Goal: Information Seeking & Learning: Learn about a topic

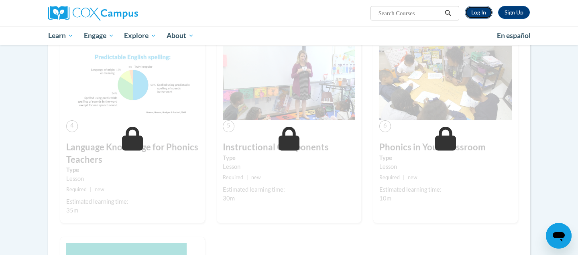
click at [477, 12] on link "Log In" at bounding box center [479, 12] width 28 height 13
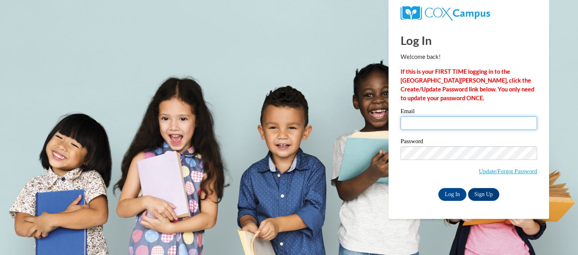
click at [431, 126] on input "Email" at bounding box center [469, 123] width 136 height 14
type input "brandy.phillips@lumpkinschools.com"
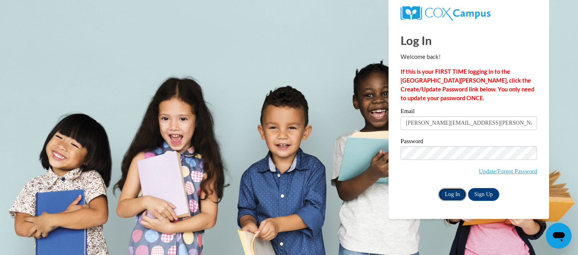
click at [456, 195] on input "Log In" at bounding box center [452, 194] width 28 height 13
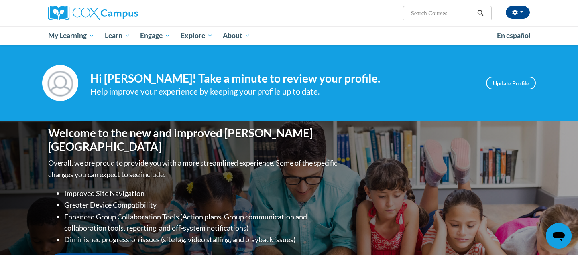
click at [447, 11] on input "Search..." at bounding box center [442, 13] width 64 height 10
click at [463, 16] on input "Search..." at bounding box center [442, 13] width 64 height 10
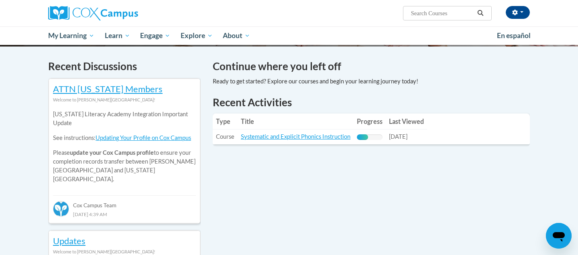
scroll to position [236, 0]
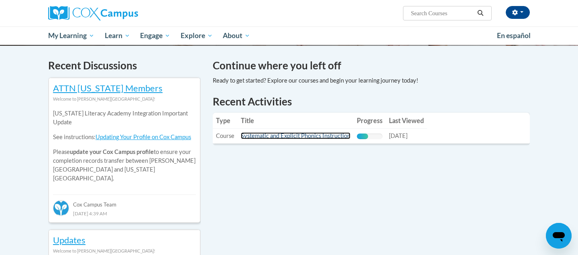
click at [302, 134] on link "Systematic and Explicit Phonics Instruction" at bounding box center [296, 135] width 110 height 7
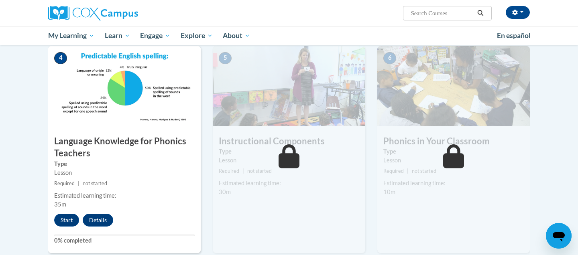
scroll to position [380, 0]
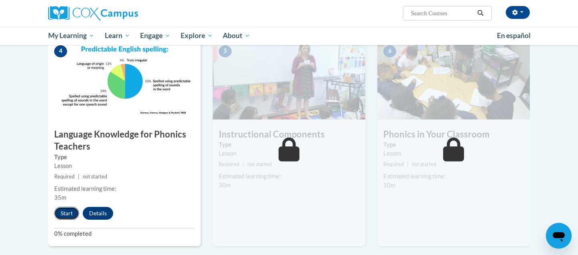
click at [69, 213] on button "Start" at bounding box center [66, 213] width 25 height 13
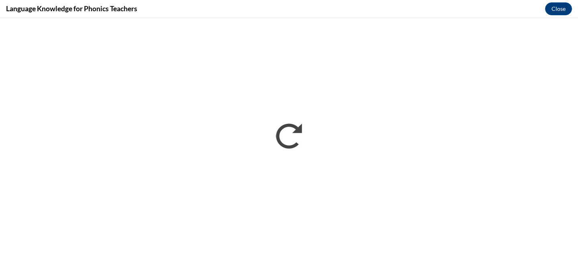
scroll to position [0, 0]
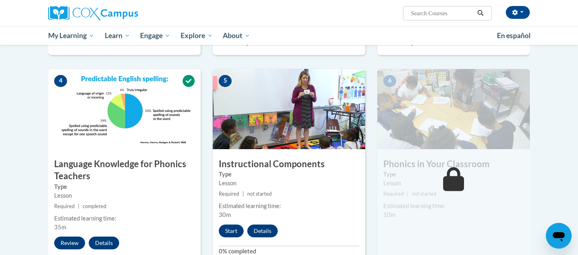
scroll to position [349, 0]
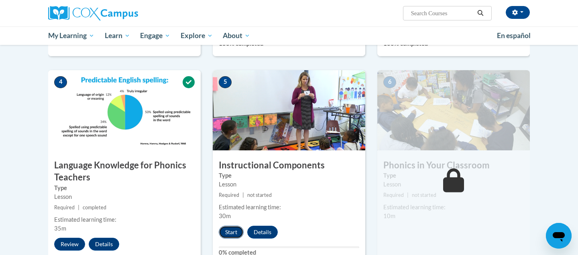
click at [232, 231] on button "Start" at bounding box center [231, 232] width 25 height 13
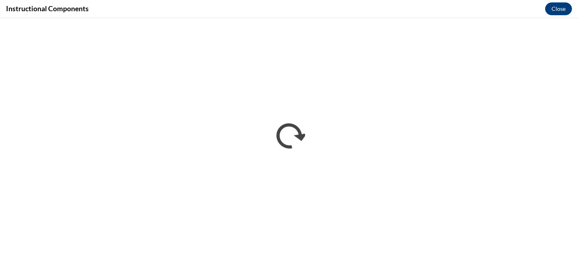
scroll to position [0, 0]
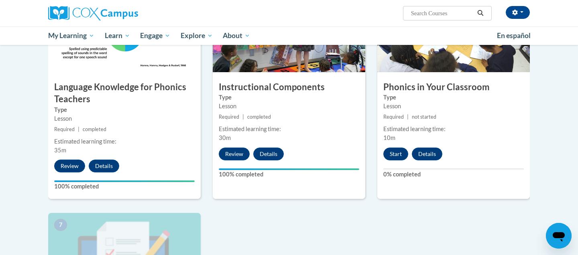
scroll to position [421, 0]
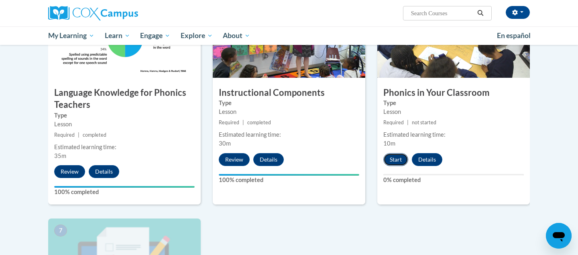
click at [400, 161] on button "Start" at bounding box center [395, 159] width 25 height 13
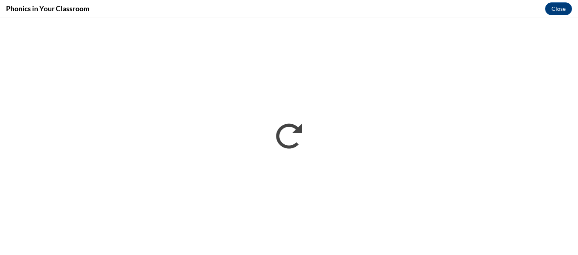
scroll to position [0, 0]
click at [555, 4] on button "Close" at bounding box center [558, 8] width 27 height 13
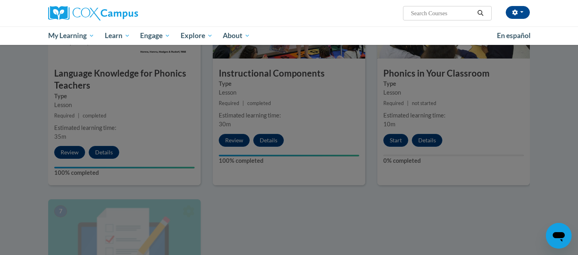
scroll to position [435, 0]
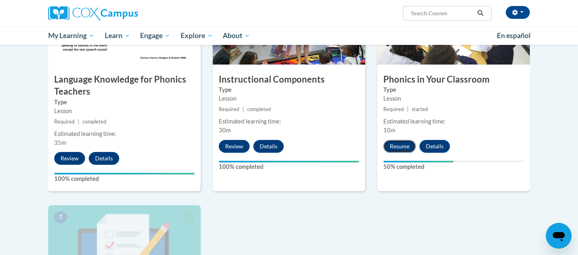
click at [402, 146] on button "Resume" at bounding box center [399, 146] width 33 height 13
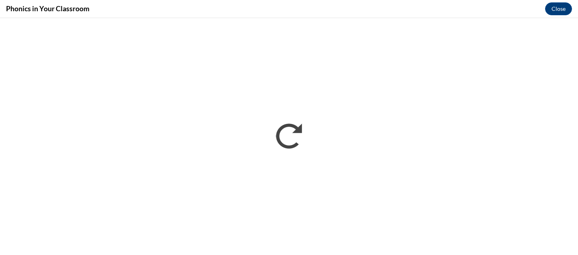
scroll to position [0, 0]
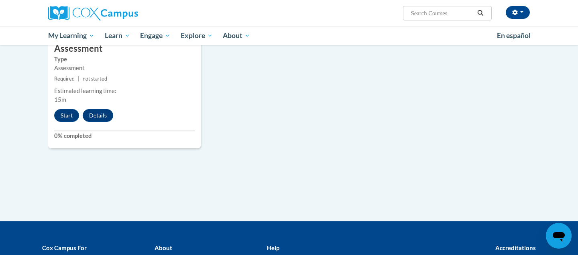
scroll to position [715, 0]
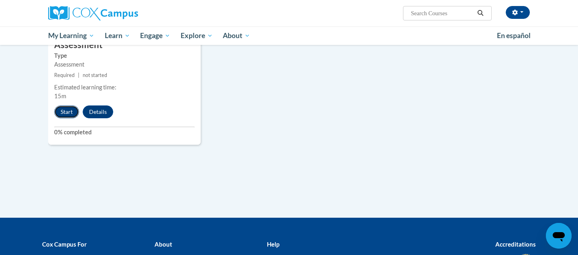
click at [67, 110] on button "Start" at bounding box center [66, 112] width 25 height 13
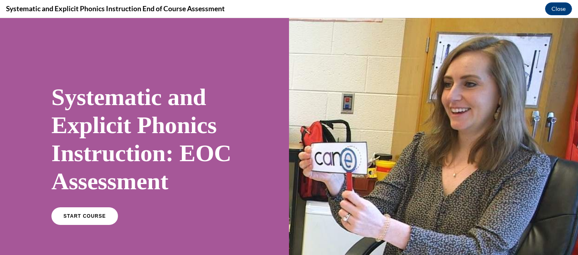
scroll to position [0, 0]
click at [91, 217] on span "START COURSE" at bounding box center [84, 217] width 45 height 6
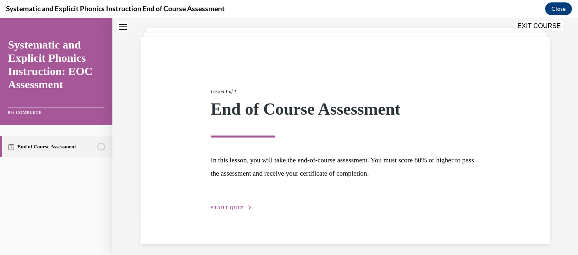
scroll to position [47, 0]
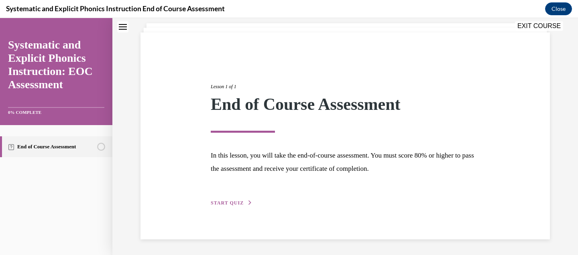
click at [230, 202] on span "START QUIZ" at bounding box center [227, 203] width 33 height 6
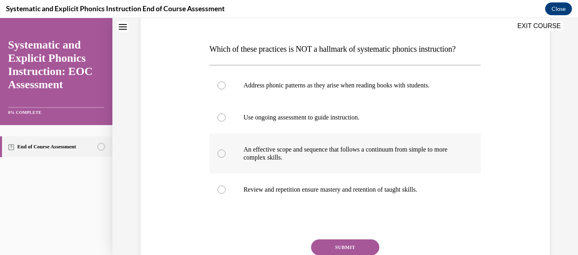
scroll to position [114, 0]
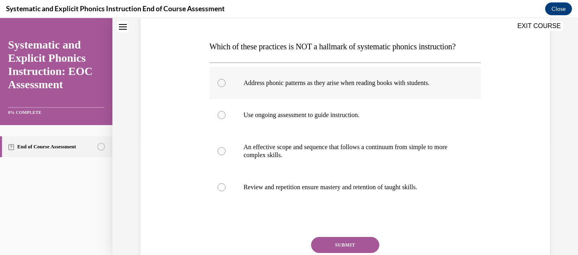
click at [219, 82] on div at bounding box center [222, 83] width 8 height 8
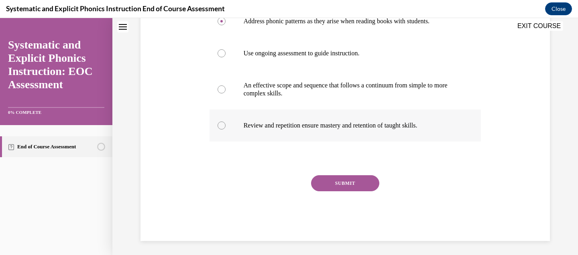
scroll to position [178, 0]
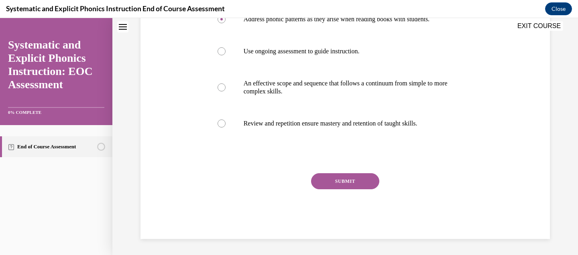
click at [343, 179] on button "SUBMIT" at bounding box center [345, 181] width 68 height 16
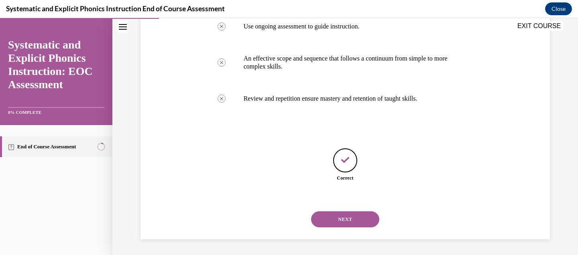
scroll to position [203, 0]
click at [340, 216] on button "NEXT" at bounding box center [345, 219] width 68 height 16
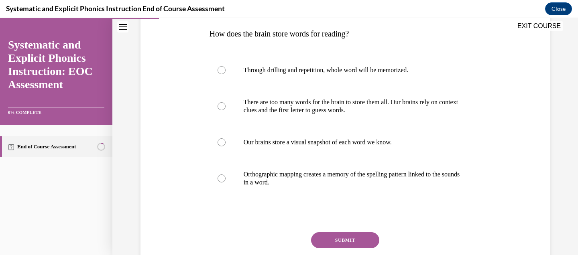
scroll to position [130, 0]
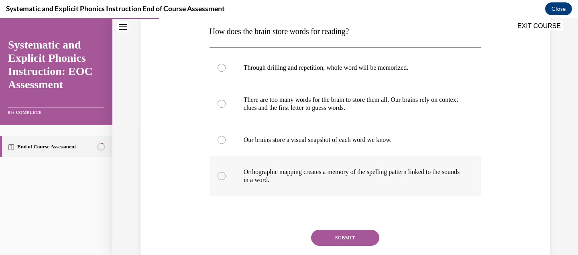
click at [222, 173] on div at bounding box center [222, 176] width 8 height 8
click at [341, 235] on button "SUBMIT" at bounding box center [345, 238] width 68 height 16
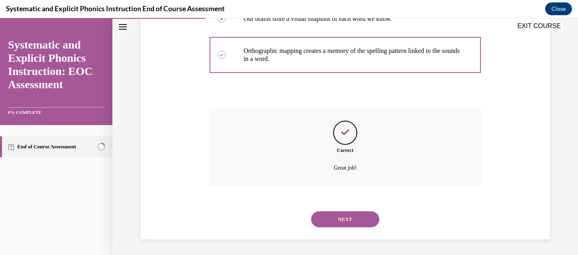
scroll to position [251, 0]
click at [339, 218] on button "NEXT" at bounding box center [345, 219] width 68 height 16
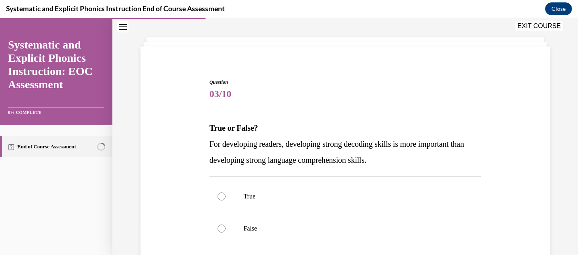
scroll to position [33, 0]
click at [224, 229] on div at bounding box center [222, 228] width 8 height 8
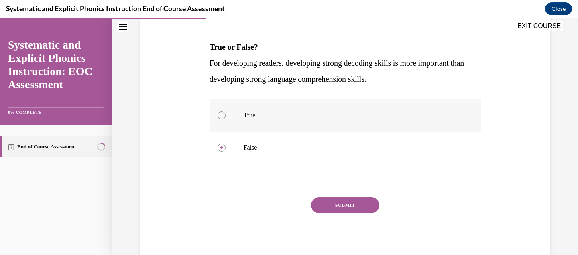
scroll to position [138, 0]
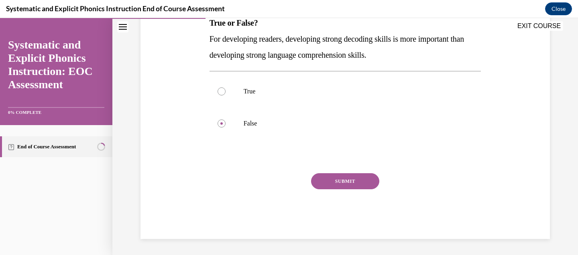
click at [334, 182] on button "SUBMIT" at bounding box center [345, 181] width 68 height 16
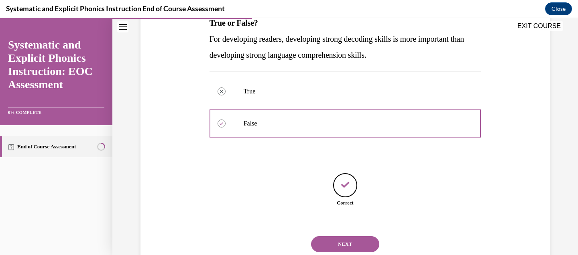
scroll to position [163, 0]
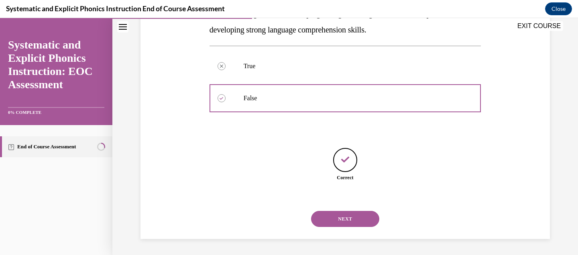
click at [338, 214] on button "NEXT" at bounding box center [345, 219] width 68 height 16
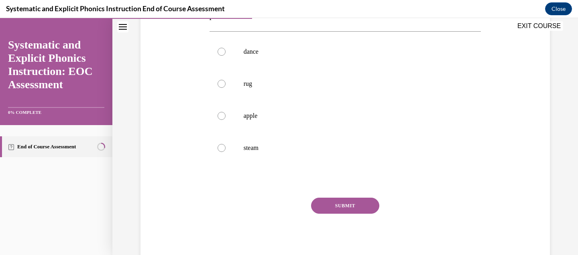
scroll to position [178, 0]
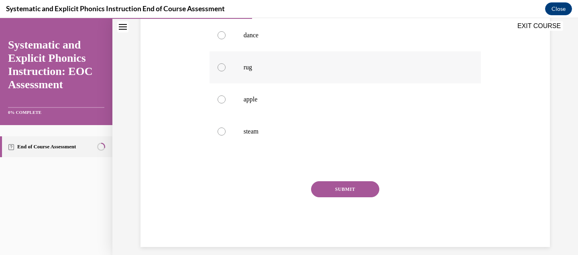
click at [223, 64] on div at bounding box center [222, 67] width 8 height 8
click at [327, 185] on button "SUBMIT" at bounding box center [345, 189] width 68 height 16
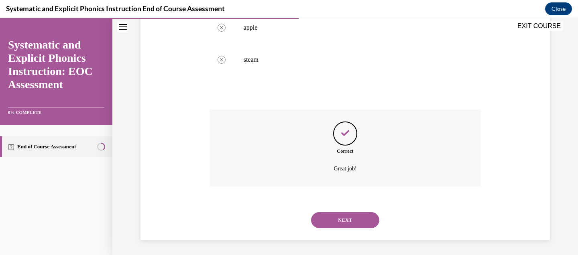
scroll to position [251, 0]
click at [334, 212] on button "NEXT" at bounding box center [345, 219] width 68 height 16
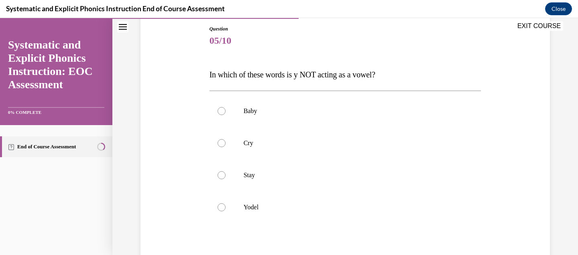
scroll to position [89, 0]
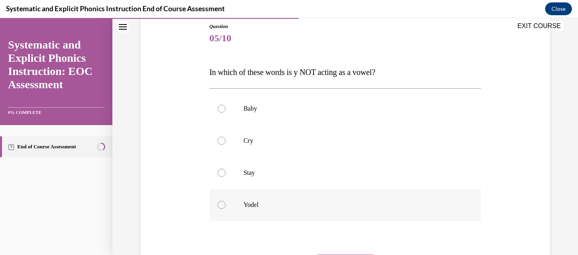
click at [222, 202] on div at bounding box center [222, 205] width 8 height 8
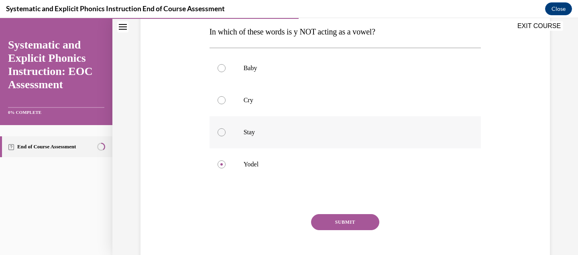
scroll to position [170, 0]
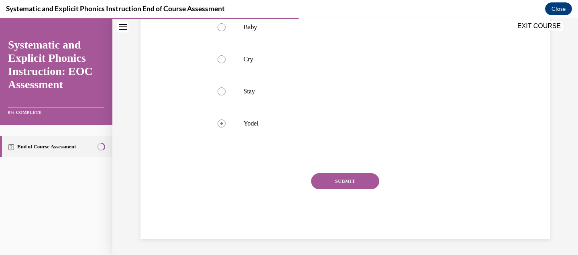
click at [334, 181] on button "SUBMIT" at bounding box center [345, 181] width 68 height 16
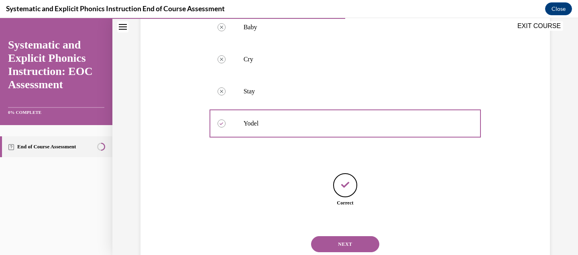
scroll to position [195, 0]
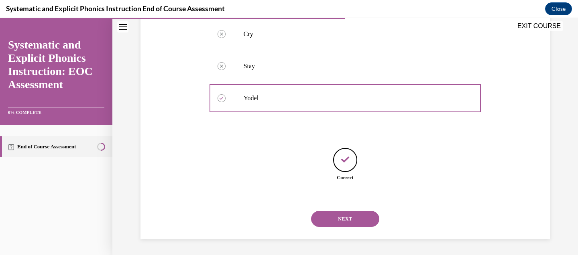
click at [335, 216] on button "NEXT" at bounding box center [345, 219] width 68 height 16
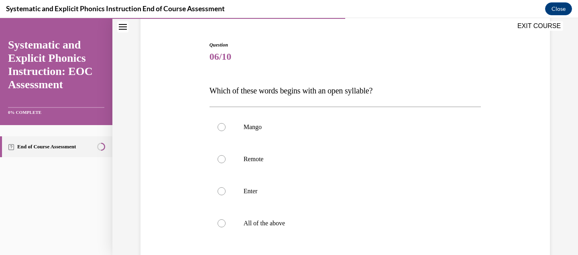
scroll to position [71, 0]
click at [222, 129] on div at bounding box center [222, 126] width 8 height 8
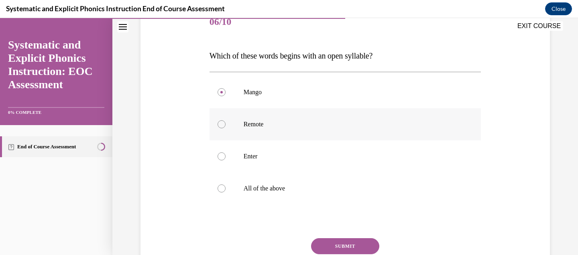
scroll to position [117, 0]
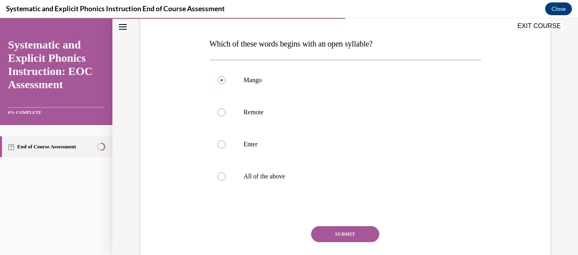
click at [325, 234] on button "SUBMIT" at bounding box center [345, 234] width 68 height 16
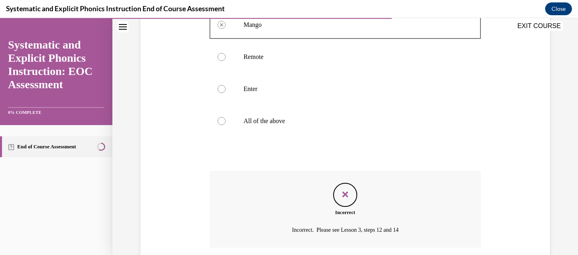
scroll to position [203, 0]
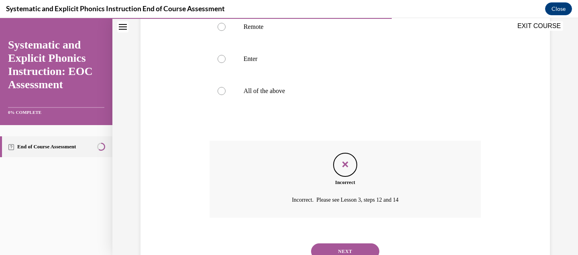
click at [334, 244] on button "NEXT" at bounding box center [345, 252] width 68 height 16
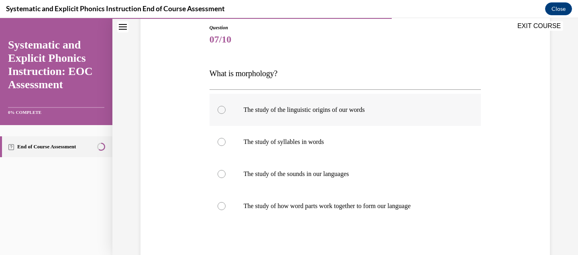
scroll to position [89, 0]
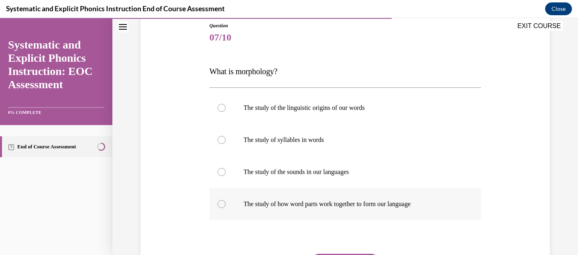
click at [224, 199] on div at bounding box center [345, 204] width 272 height 32
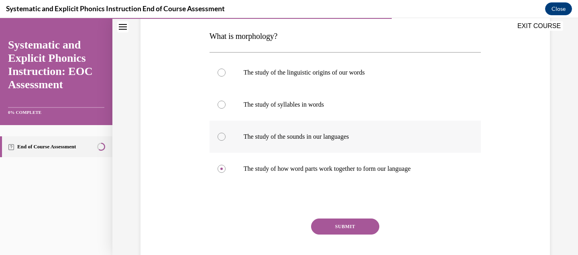
scroll to position [126, 0]
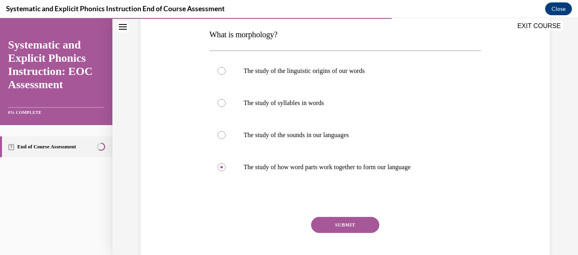
click at [336, 224] on button "SUBMIT" at bounding box center [345, 225] width 68 height 16
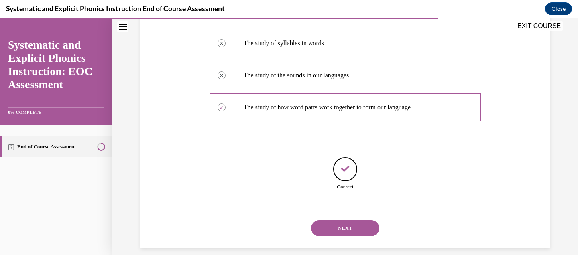
scroll to position [195, 0]
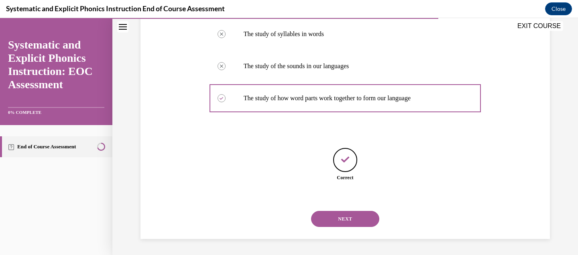
click at [335, 221] on button "NEXT" at bounding box center [345, 219] width 68 height 16
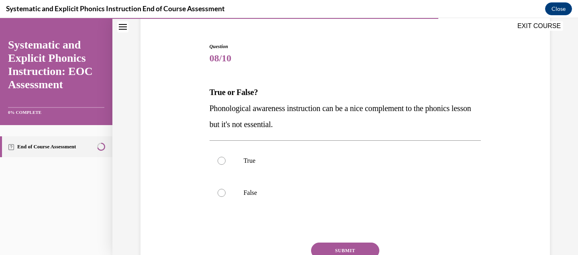
scroll to position [69, 0]
click at [220, 191] on div at bounding box center [222, 192] width 8 height 8
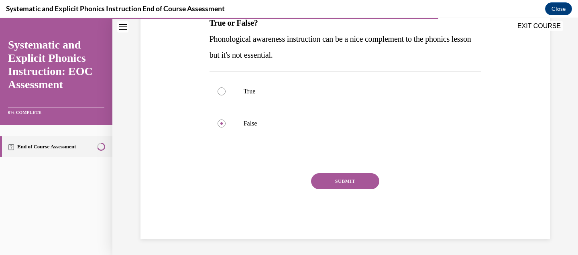
click at [331, 174] on button "SUBMIT" at bounding box center [345, 181] width 68 height 16
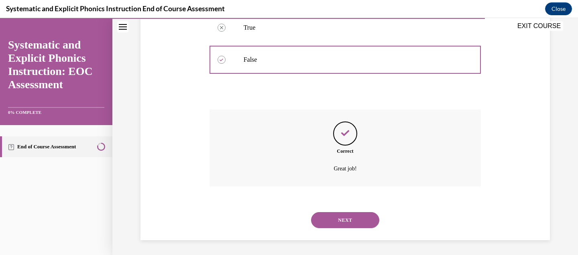
scroll to position [203, 0]
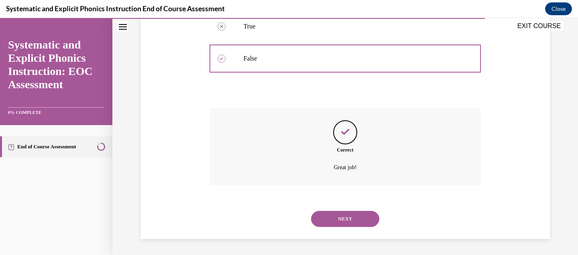
click at [337, 216] on button "NEXT" at bounding box center [345, 219] width 68 height 16
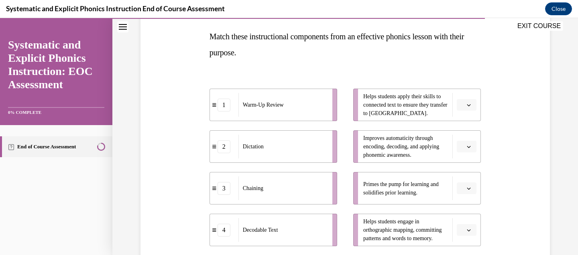
scroll to position [129, 0]
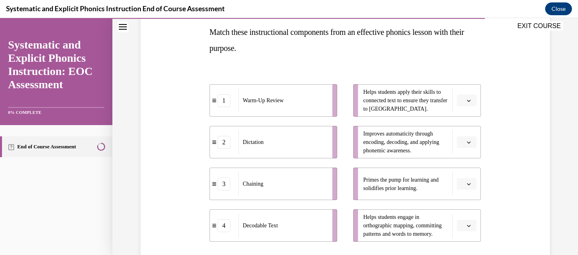
click at [467, 181] on span "button" at bounding box center [469, 184] width 6 height 6
click at [465, 119] on span "1" at bounding box center [463, 118] width 3 height 6
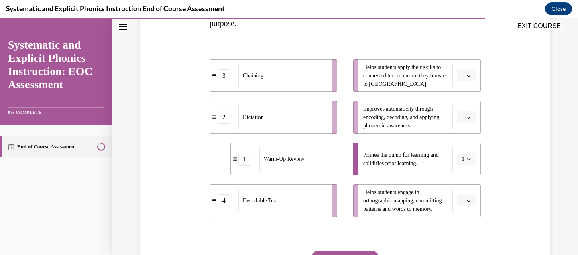
scroll to position [158, 0]
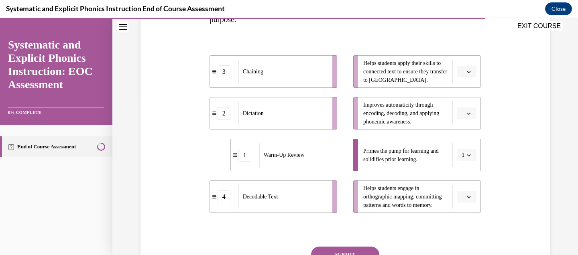
click at [465, 197] on button "button" at bounding box center [467, 197] width 20 height 12
click at [460, 159] on div "3" at bounding box center [466, 163] width 20 height 16
click at [462, 70] on span "Please select an option" at bounding box center [463, 72] width 3 height 8
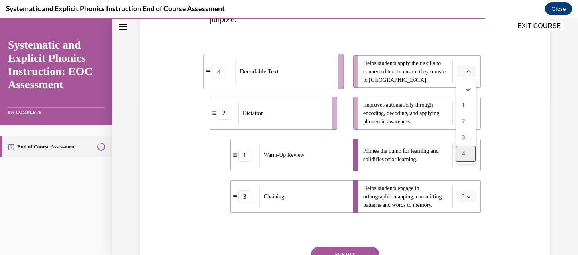
click at [464, 149] on div "4" at bounding box center [466, 154] width 20 height 16
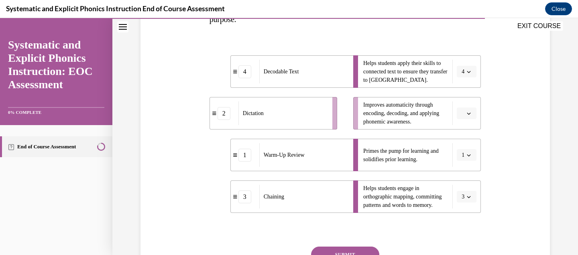
click at [470, 113] on icon "button" at bounding box center [469, 114] width 4 height 2
click at [468, 162] on div "2" at bounding box center [466, 163] width 20 height 16
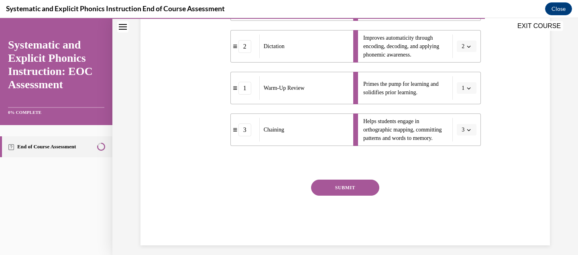
scroll to position [226, 0]
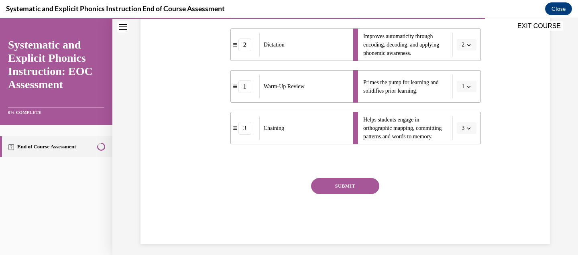
click at [357, 187] on button "SUBMIT" at bounding box center [345, 186] width 68 height 16
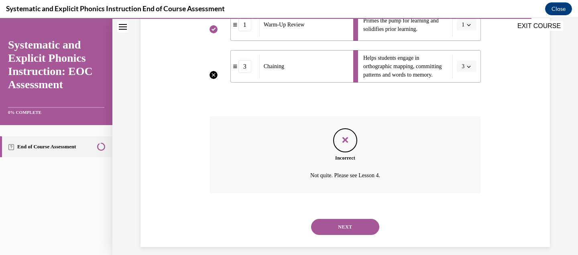
scroll to position [296, 0]
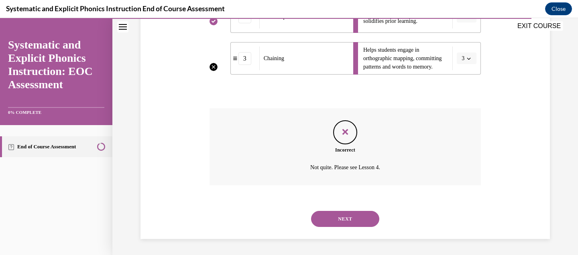
click at [354, 220] on button "NEXT" at bounding box center [345, 219] width 68 height 16
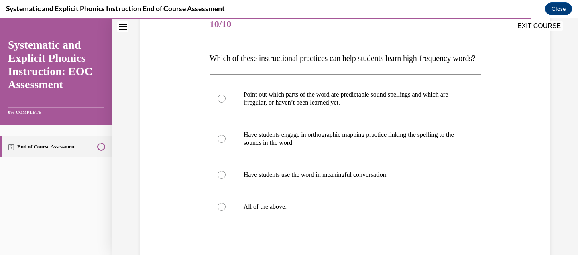
scroll to position [104, 0]
click at [222, 210] on div at bounding box center [222, 206] width 8 height 8
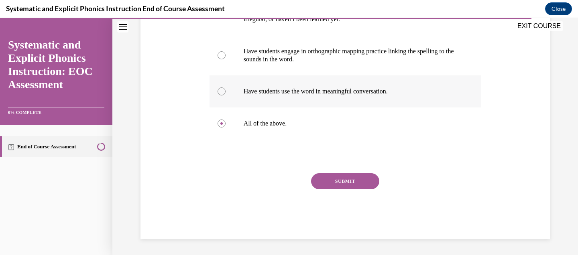
scroll to position [202, 0]
click at [329, 181] on button "SUBMIT" at bounding box center [345, 181] width 68 height 16
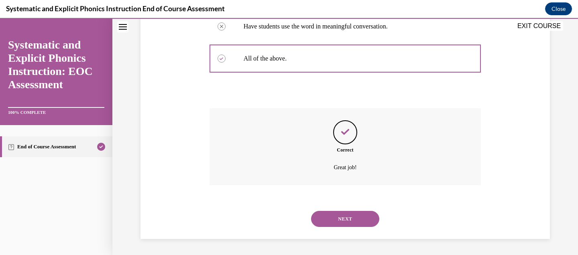
scroll to position [267, 0]
click at [335, 213] on button "NEXT" at bounding box center [345, 219] width 68 height 16
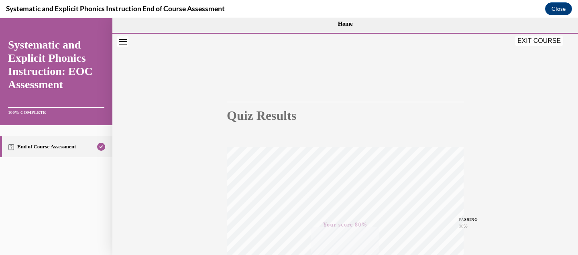
scroll to position [0, 0]
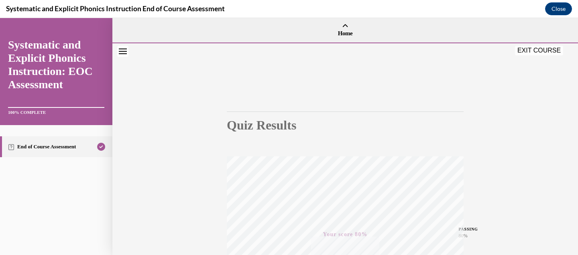
click at [542, 55] on button "EXIT COURSE" at bounding box center [539, 51] width 48 height 10
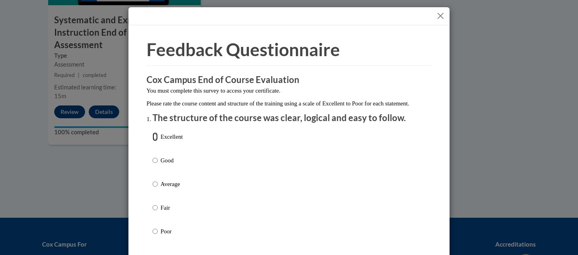
click at [155, 141] on input "Excellent" at bounding box center [155, 136] width 5 height 9
radio input "true"
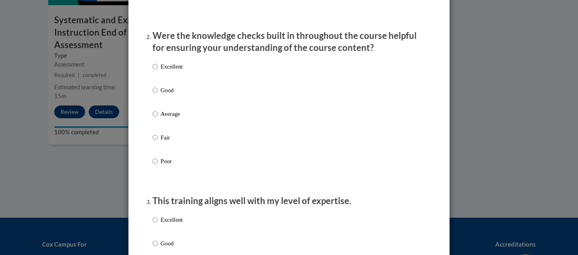
scroll to position [236, 0]
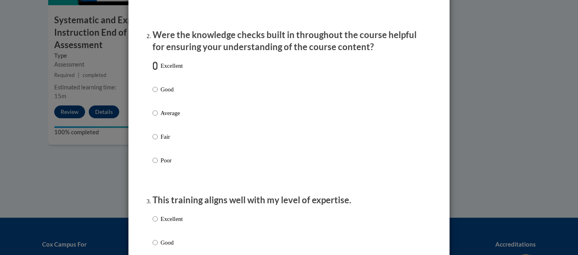
click at [153, 70] on input "Excellent" at bounding box center [155, 65] width 5 height 9
radio input "true"
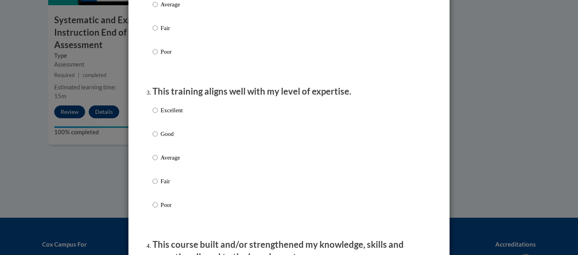
scroll to position [352, 0]
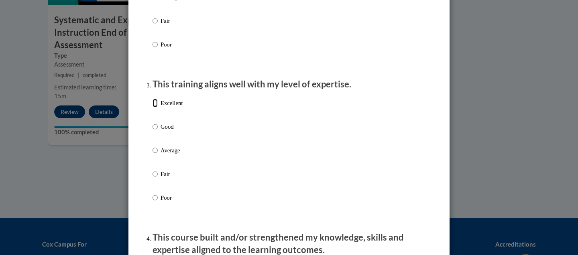
click at [155, 108] on input "Excellent" at bounding box center [155, 103] width 5 height 9
radio input "true"
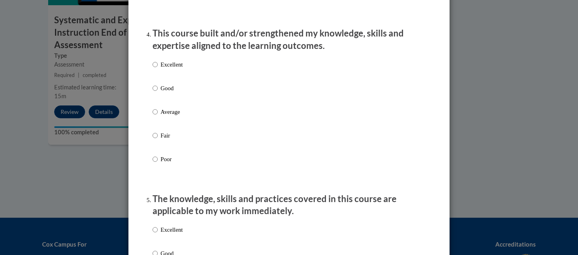
scroll to position [561, 0]
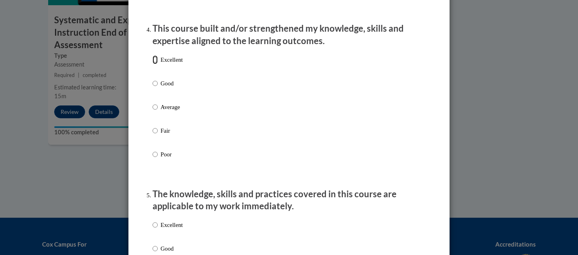
click at [155, 64] on input "Excellent" at bounding box center [155, 59] width 5 height 9
radio input "true"
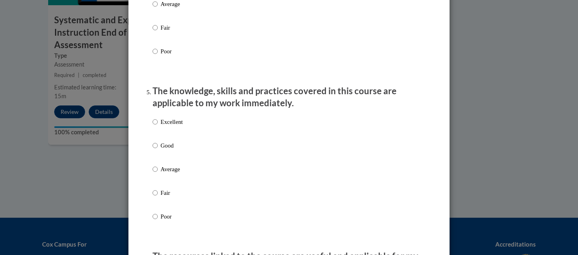
scroll to position [675, 0]
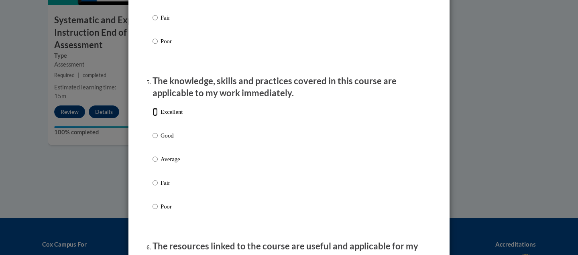
click at [156, 116] on input "Excellent" at bounding box center [155, 112] width 5 height 9
radio input "true"
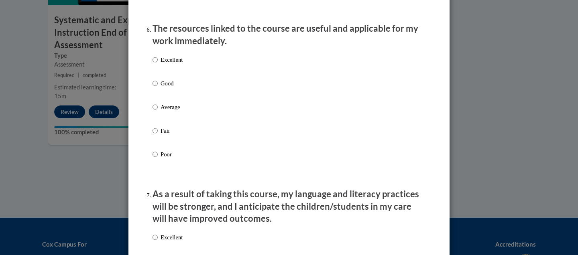
scroll to position [913, 0]
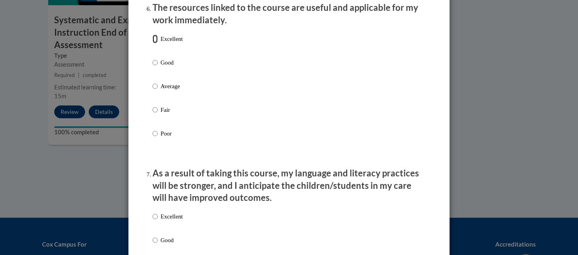
click at [155, 43] on input "Excellent" at bounding box center [155, 39] width 5 height 9
radio input "true"
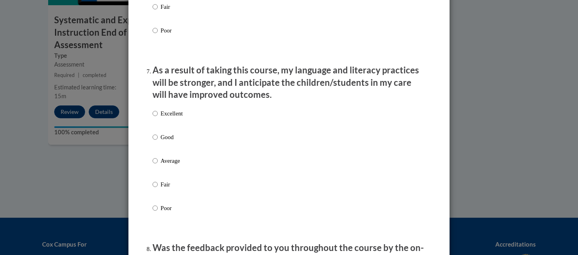
scroll to position [1031, 0]
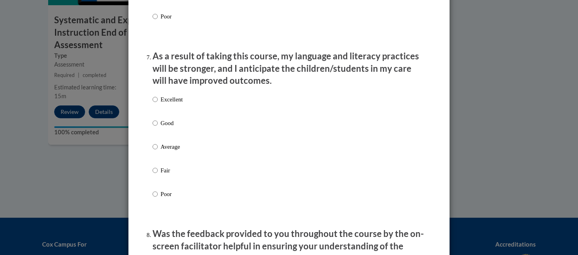
click at [158, 105] on label "Excellent" at bounding box center [168, 106] width 30 height 22
click at [158, 104] on input "Excellent" at bounding box center [155, 99] width 5 height 9
radio input "true"
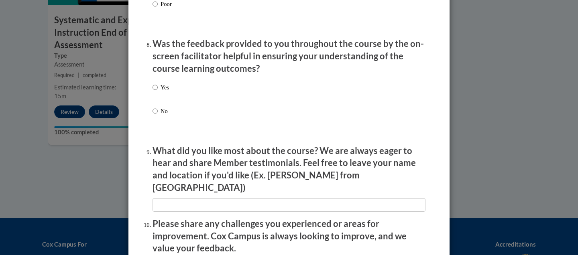
scroll to position [1230, 0]
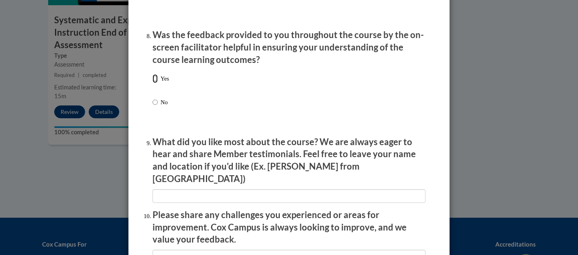
click at [155, 83] on input "Yes" at bounding box center [155, 78] width 5 height 9
radio input "true"
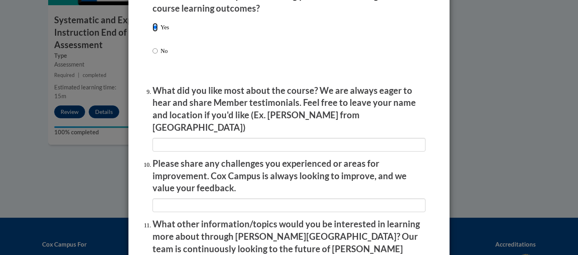
scroll to position [1305, 0]
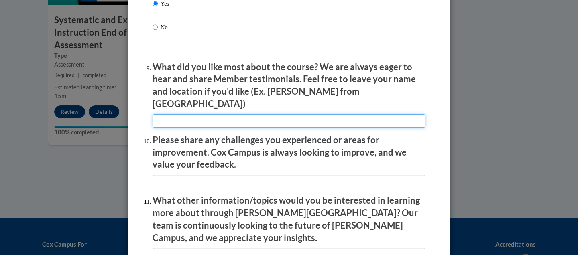
click at [225, 114] on input "textbox" at bounding box center [289, 121] width 273 height 14
type input "T"
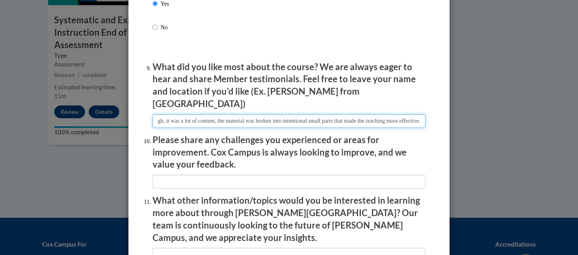
scroll to position [1308, 0]
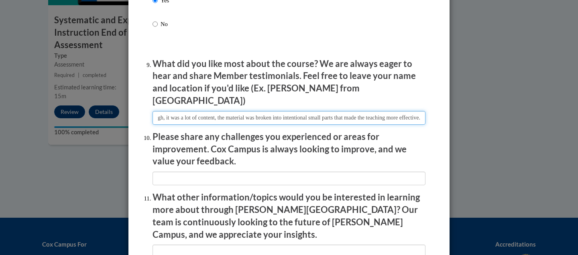
type input "Although, it was a lot of content, the material was broken into intentional sma…"
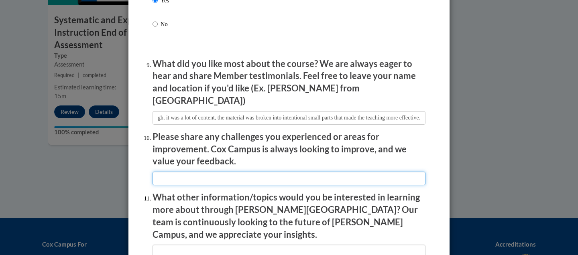
scroll to position [0, 0]
click at [204, 172] on input "textbox" at bounding box center [289, 179] width 273 height 14
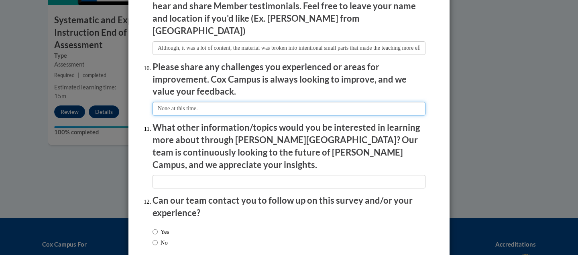
scroll to position [1414, 0]
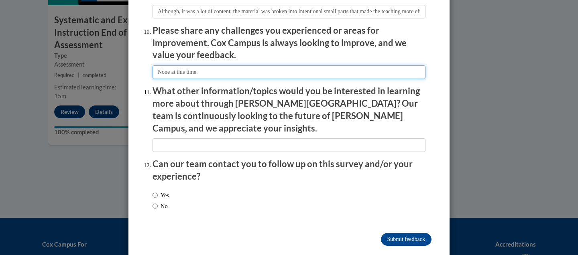
type input "None at this time."
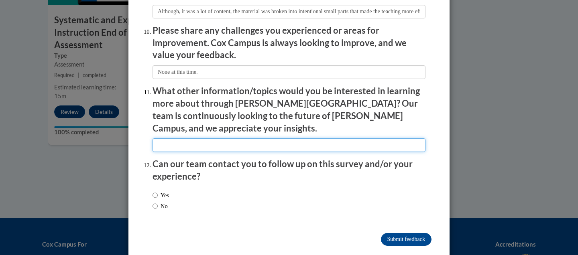
click at [190, 138] on input "textbox" at bounding box center [289, 145] width 273 height 14
type input "None at this time."
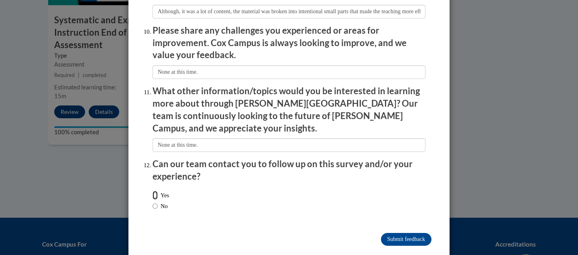
click at [156, 191] on input "Yes" at bounding box center [155, 195] width 5 height 9
radio input "true"
click at [405, 233] on input "Submit feedback" at bounding box center [406, 239] width 51 height 13
